Goal: Find specific page/section: Find specific page/section

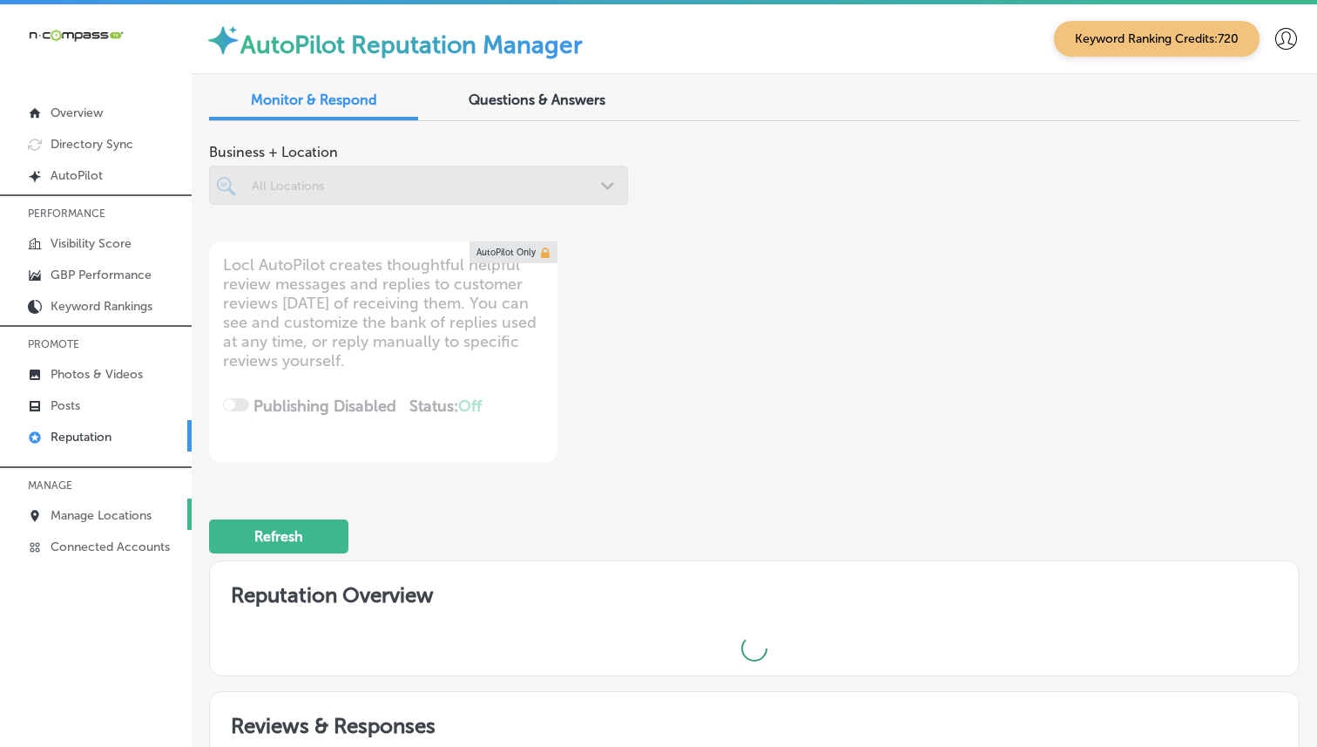
click at [92, 521] on link "Manage Locations" at bounding box center [96, 513] width 192 height 31
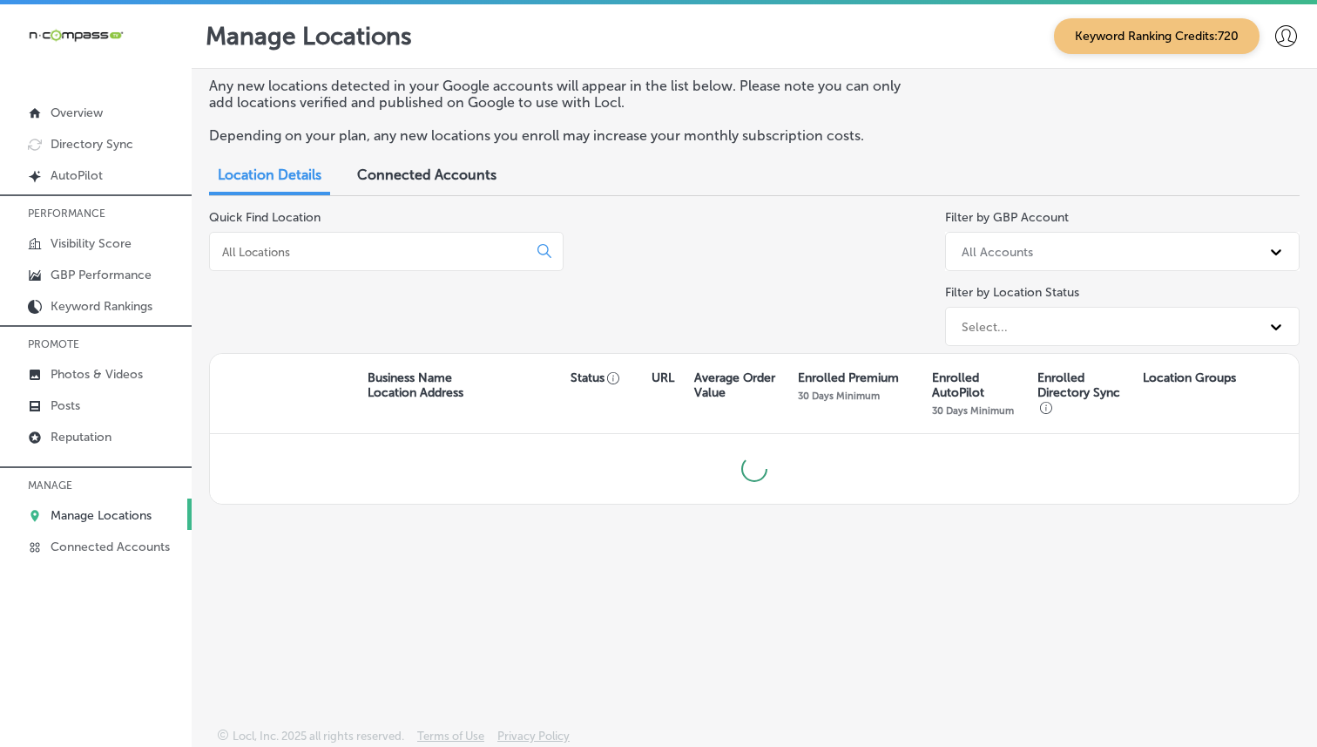
click at [320, 266] on div at bounding box center [386, 251] width 355 height 39
click at [318, 254] on input at bounding box center [371, 252] width 303 height 16
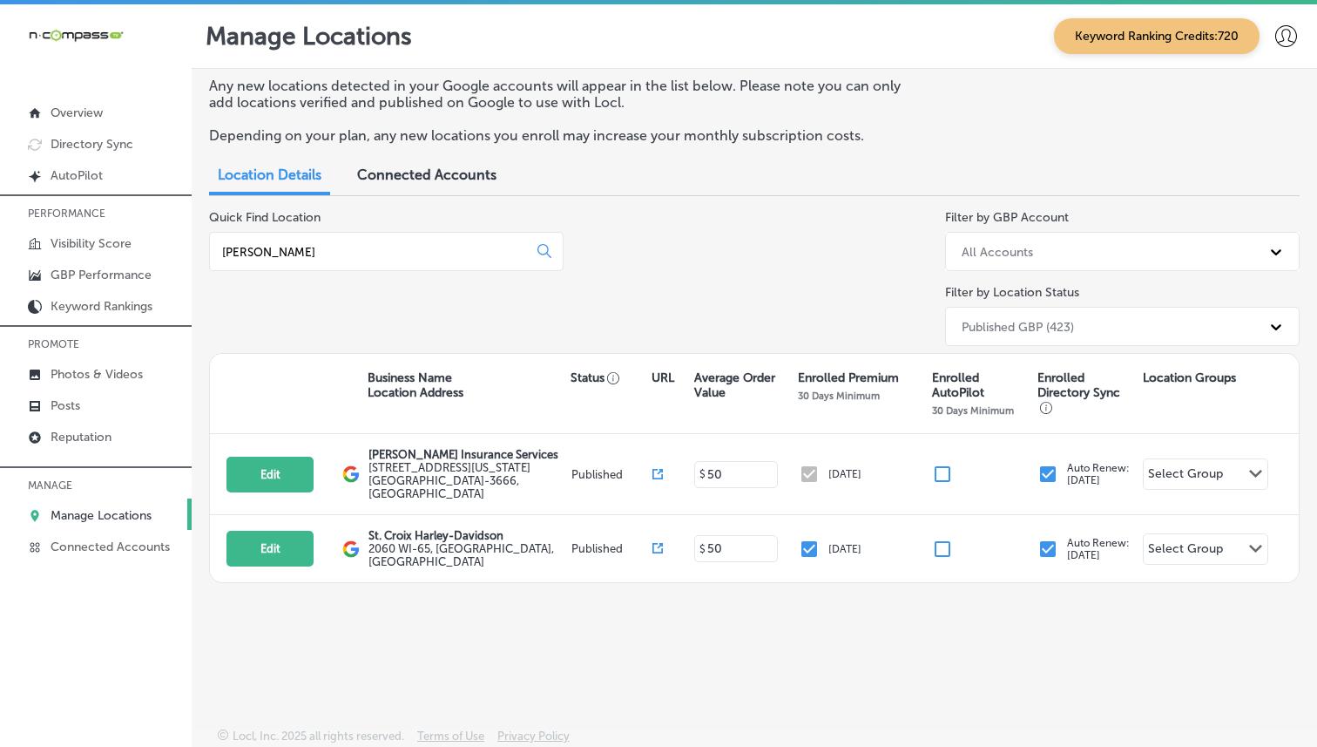
type input "[PERSON_NAME]"
click at [105, 236] on p "Visibility Score" at bounding box center [91, 243] width 81 height 15
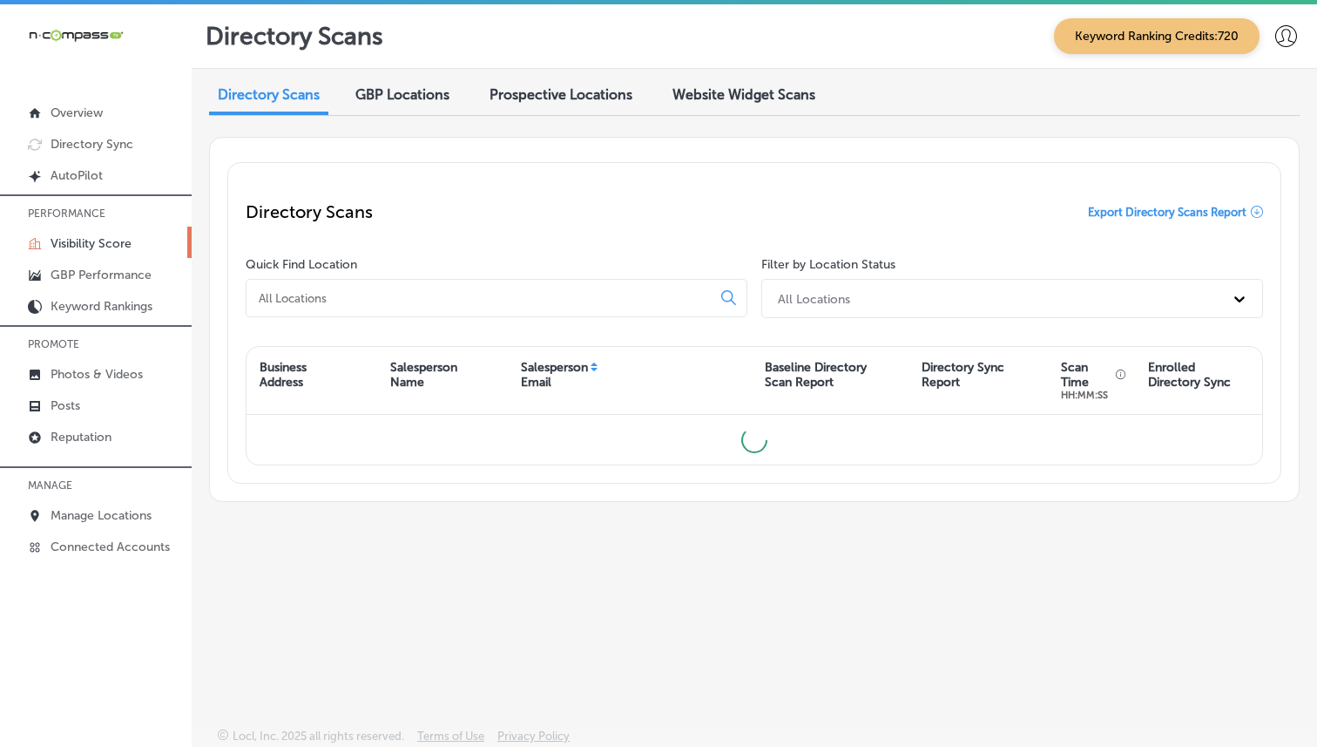
click at [338, 288] on div at bounding box center [497, 298] width 502 height 38
click at [337, 295] on input at bounding box center [482, 298] width 450 height 16
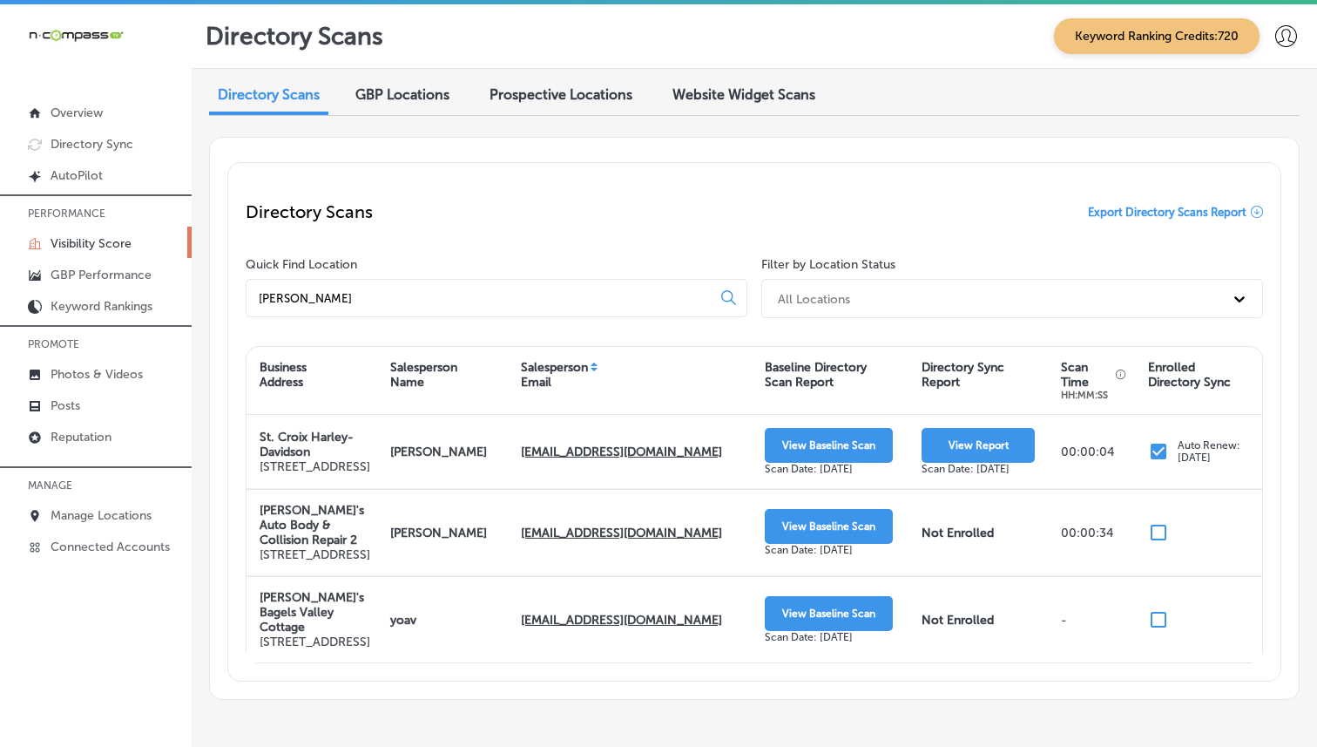
click at [382, 299] on input "[PERSON_NAME]" at bounding box center [482, 298] width 450 height 16
click at [392, 298] on input "[PERSON_NAME]" at bounding box center [482, 298] width 450 height 16
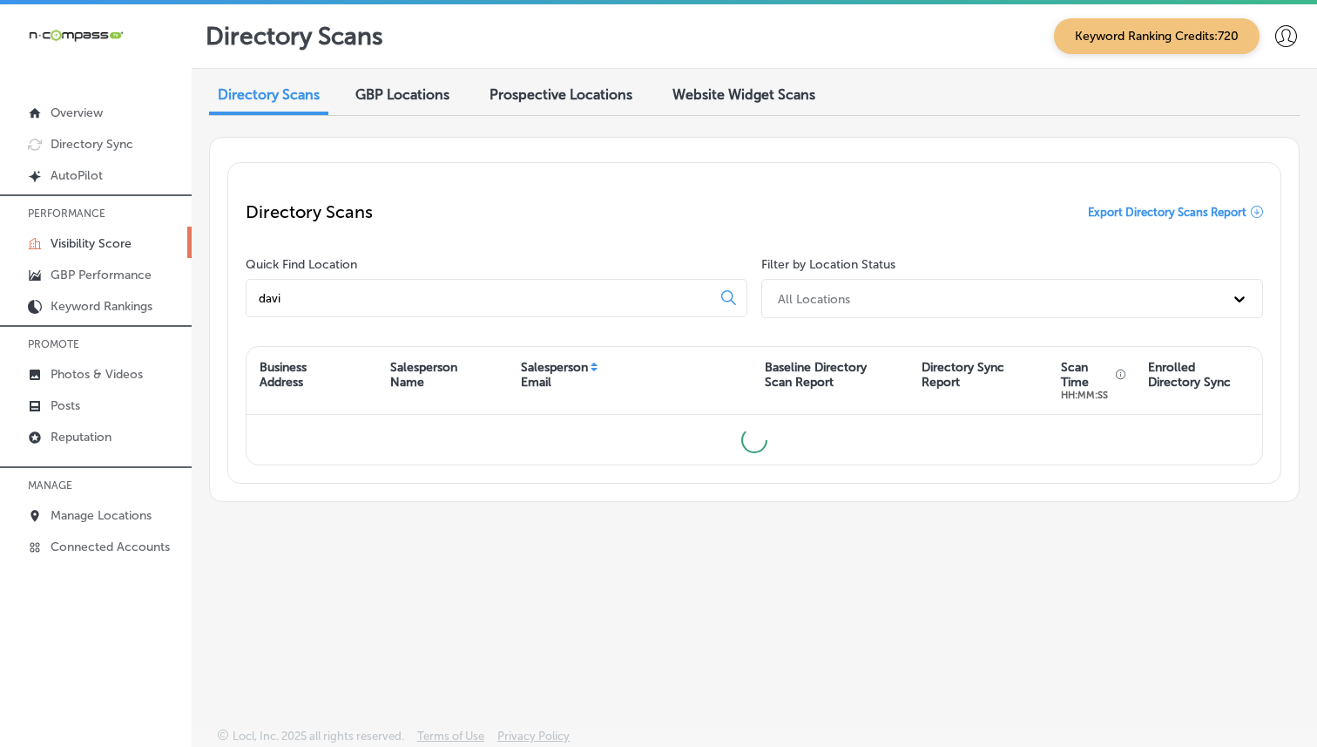
type input "[PERSON_NAME]"
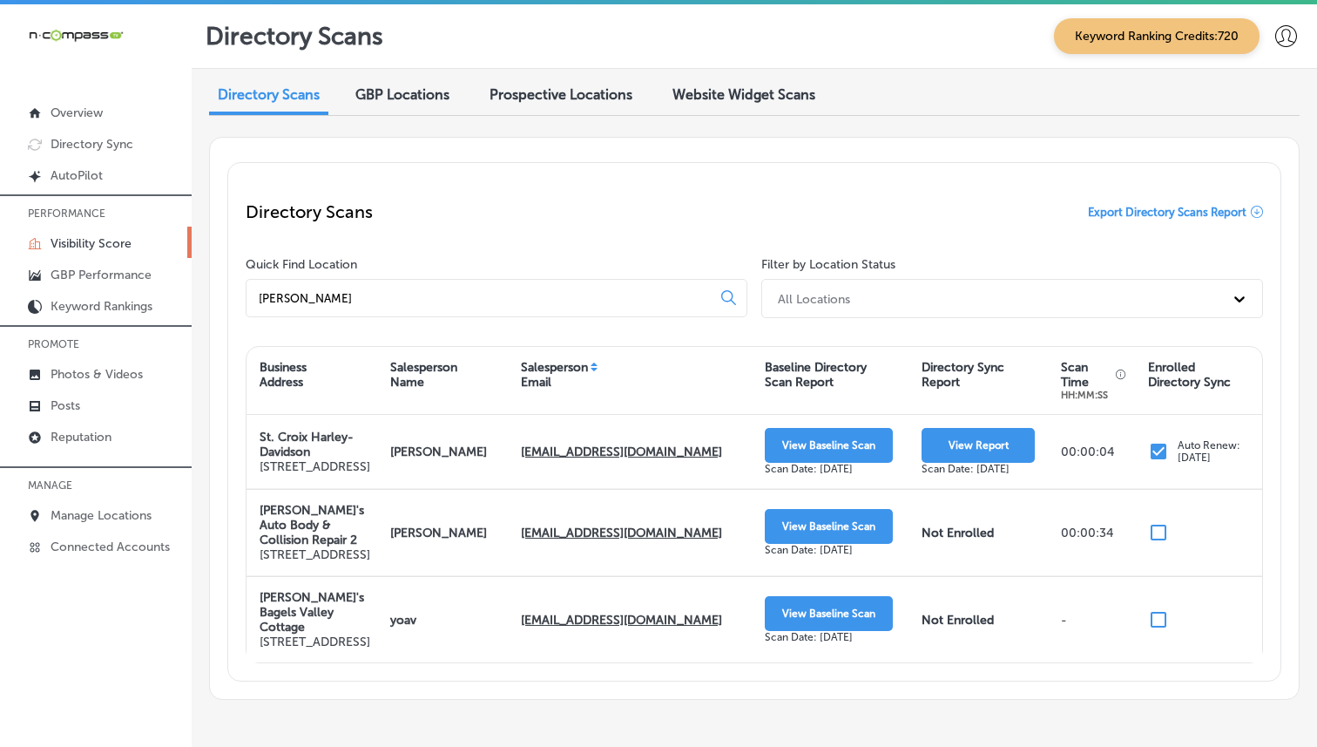
click at [565, 290] on input "[PERSON_NAME]" at bounding box center [482, 298] width 450 height 16
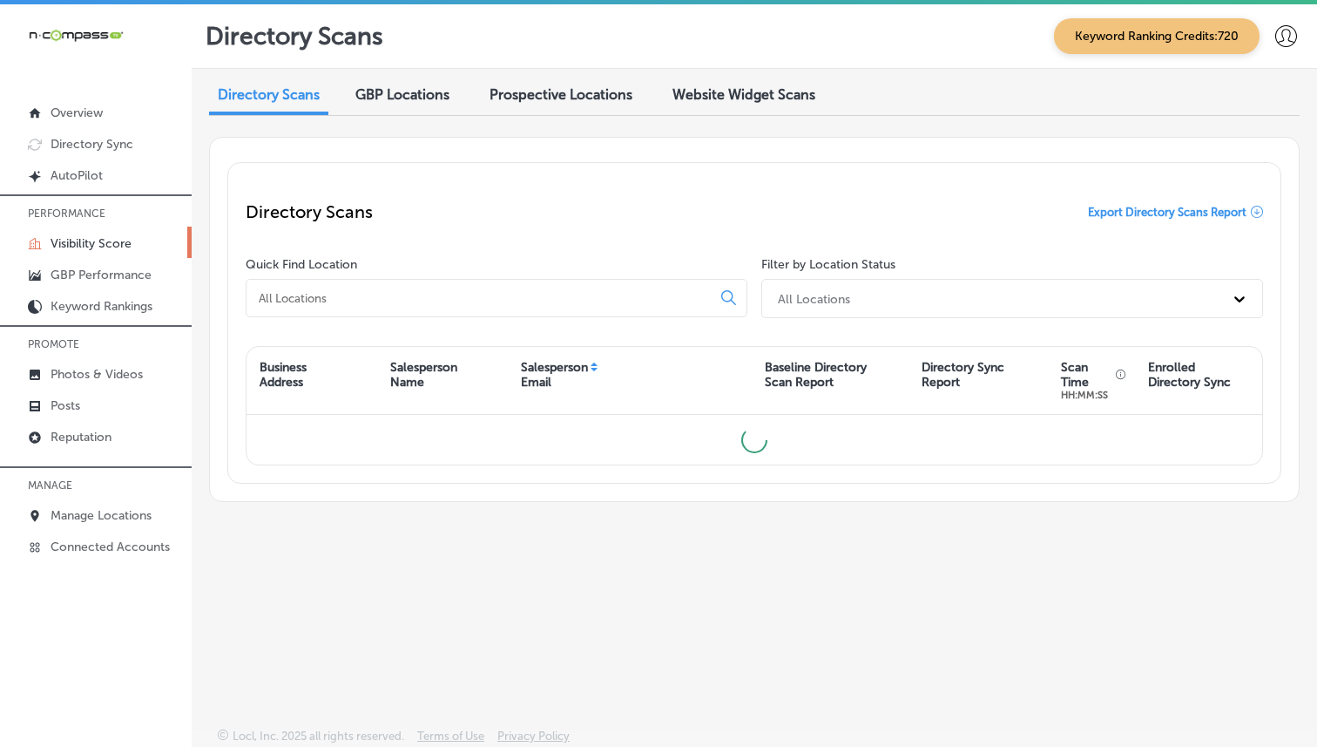
click at [677, 178] on div "Directory Scans Export Directory Scans Report Quick Find Location Filter by Loc…" at bounding box center [754, 322] width 1054 height 321
